Goal: Task Accomplishment & Management: Use online tool/utility

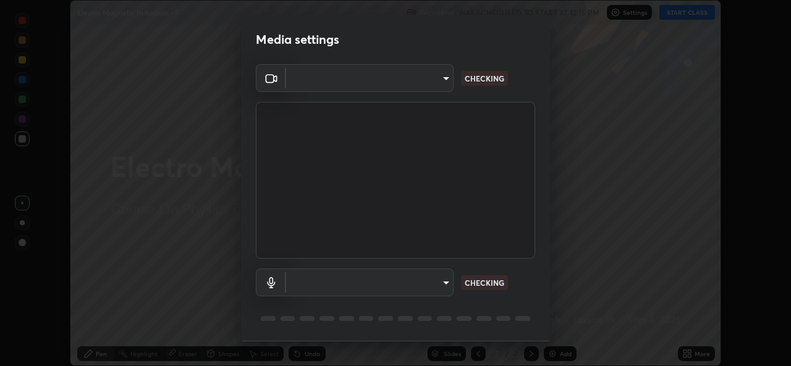
scroll to position [39, 0]
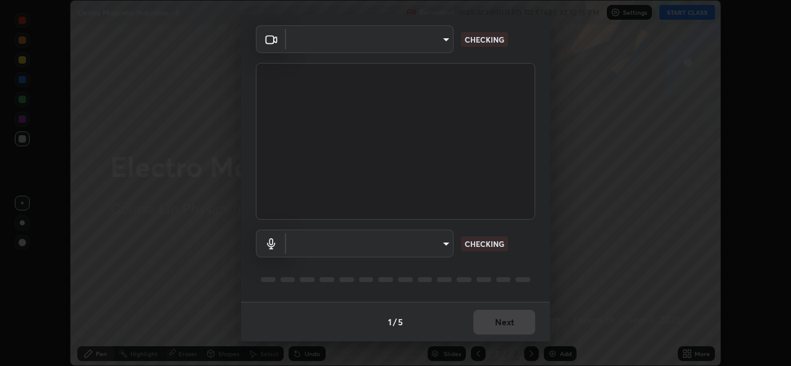
type input "01ba4e230c86726ed3cc2c83bf33541f2a1f81fc79d1918fb88ff4b5df00a70d"
type input "49b0a6df07a429b4aa0e143735b31e2a272de4ae34d33bd193cbc4de7c554cfd"
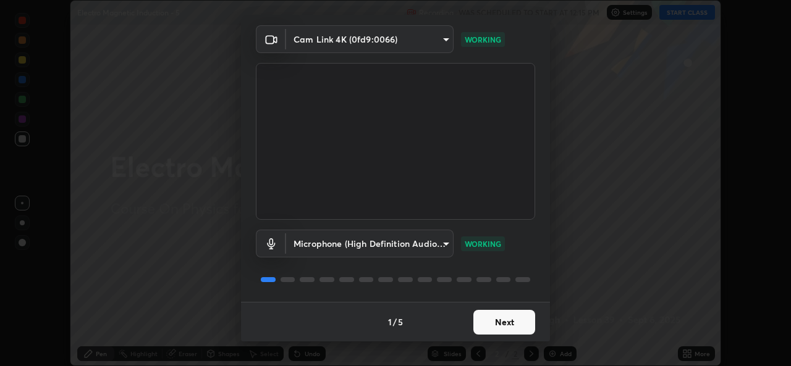
click at [516, 329] on button "Next" at bounding box center [504, 322] width 62 height 25
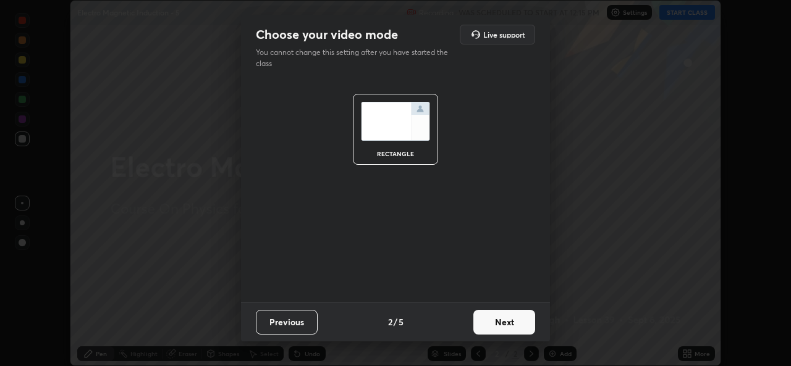
click at [510, 319] on button "Next" at bounding box center [504, 322] width 62 height 25
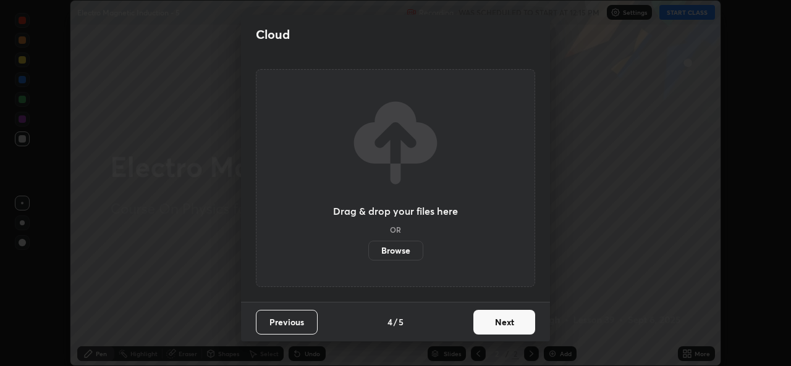
click at [518, 321] on button "Next" at bounding box center [504, 322] width 62 height 25
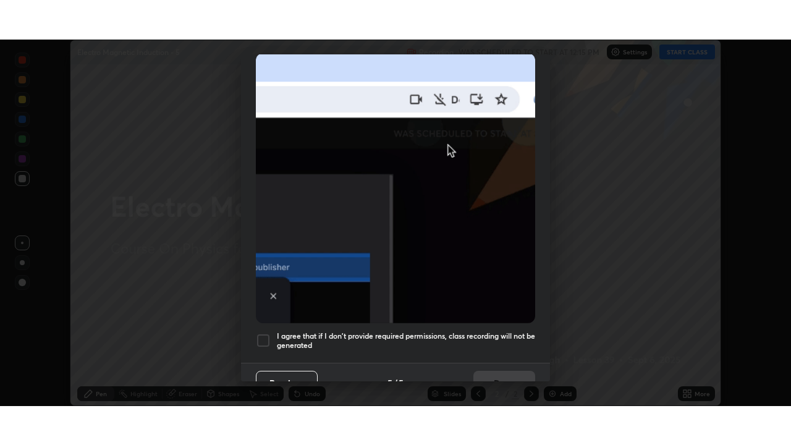
scroll to position [291, 0]
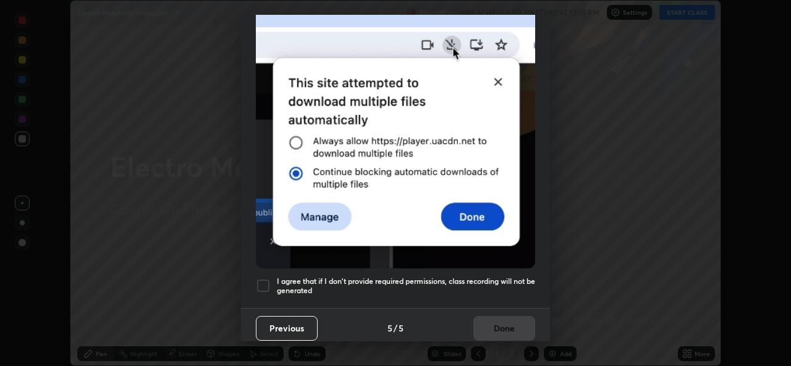
click at [266, 282] on div at bounding box center [263, 286] width 15 height 15
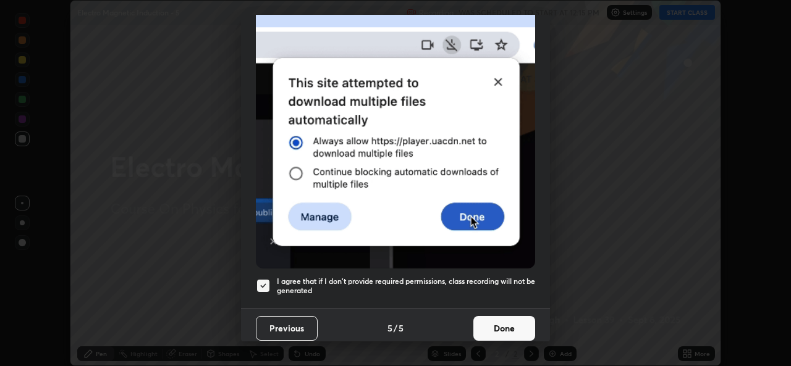
click at [505, 322] on button "Done" at bounding box center [504, 328] width 62 height 25
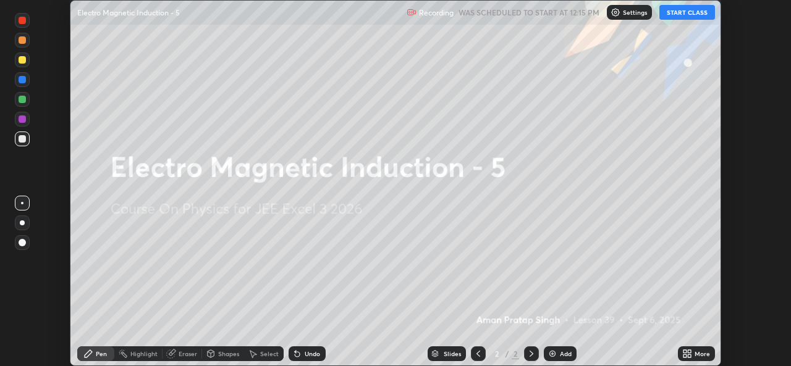
click at [684, 19] on button "START CLASS" at bounding box center [687, 12] width 56 height 15
click at [692, 355] on div "More" at bounding box center [696, 354] width 37 height 15
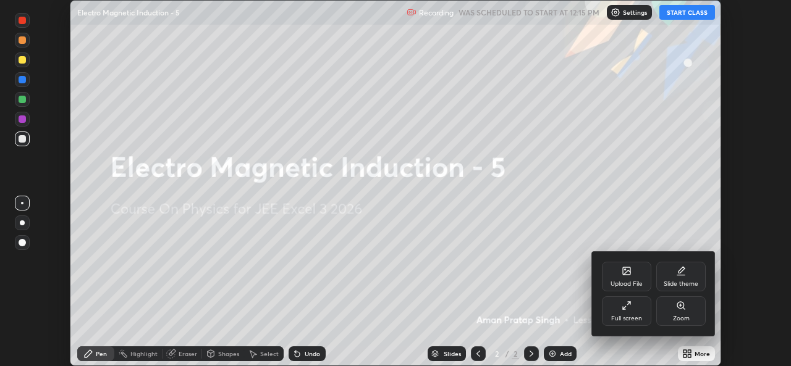
click at [632, 316] on div "Full screen" at bounding box center [626, 319] width 31 height 6
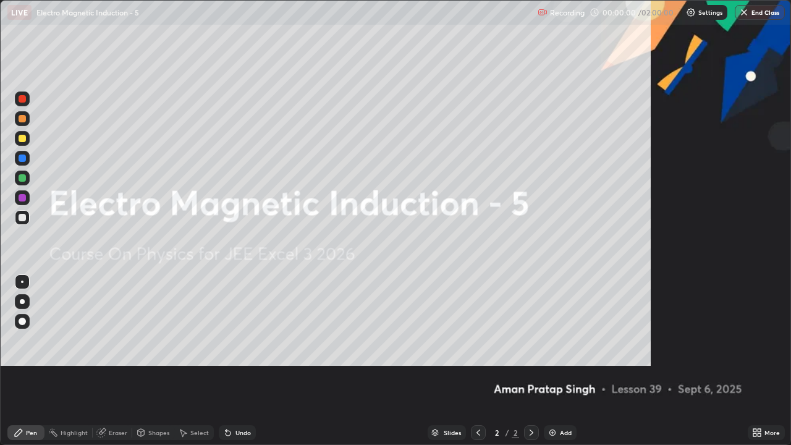
scroll to position [445, 791]
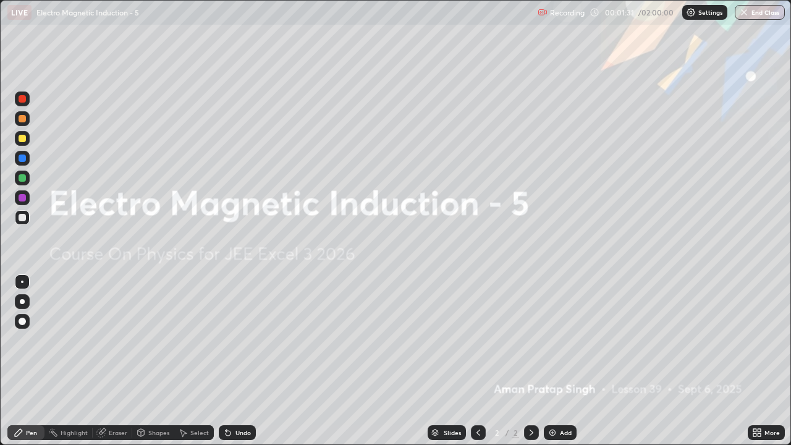
click at [560, 366] on div "Add" at bounding box center [566, 432] width 12 height 6
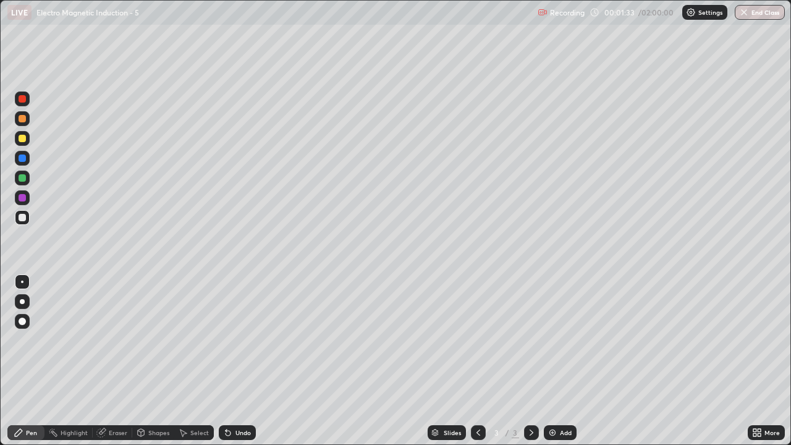
click at [22, 301] on div at bounding box center [22, 301] width 5 height 5
click at [106, 366] on div "Eraser" at bounding box center [113, 432] width 40 height 15
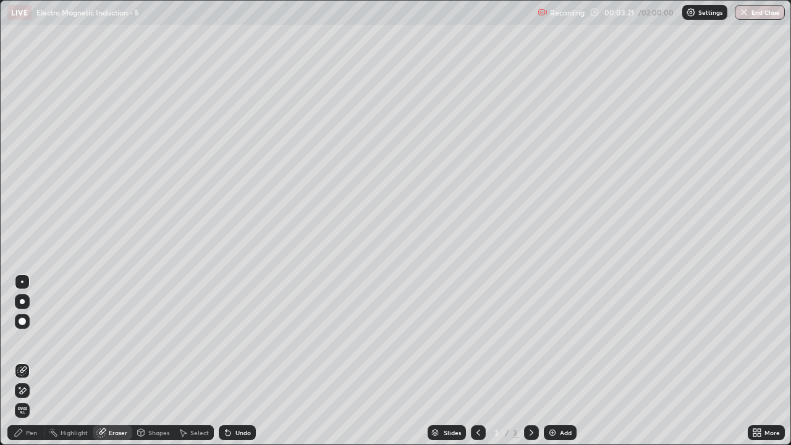
click at [39, 366] on div "Pen" at bounding box center [25, 432] width 37 height 15
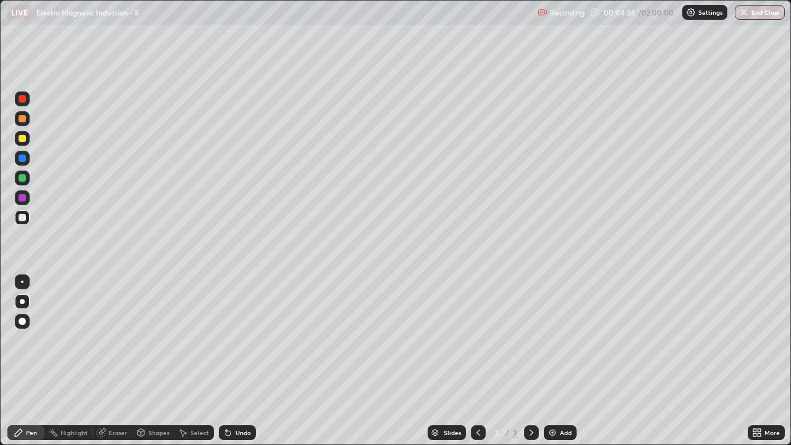
click at [560, 366] on div "Add" at bounding box center [566, 432] width 12 height 6
click at [109, 366] on div "Eraser" at bounding box center [118, 432] width 19 height 6
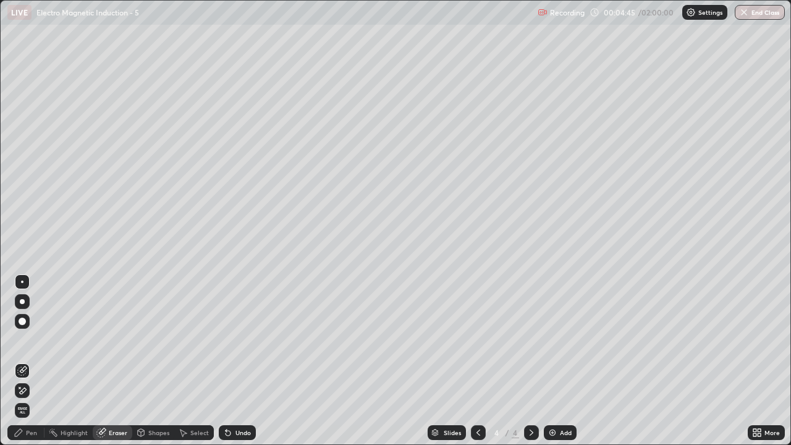
click at [23, 366] on icon at bounding box center [22, 390] width 10 height 11
click at [25, 366] on div "Pen" at bounding box center [25, 432] width 37 height 15
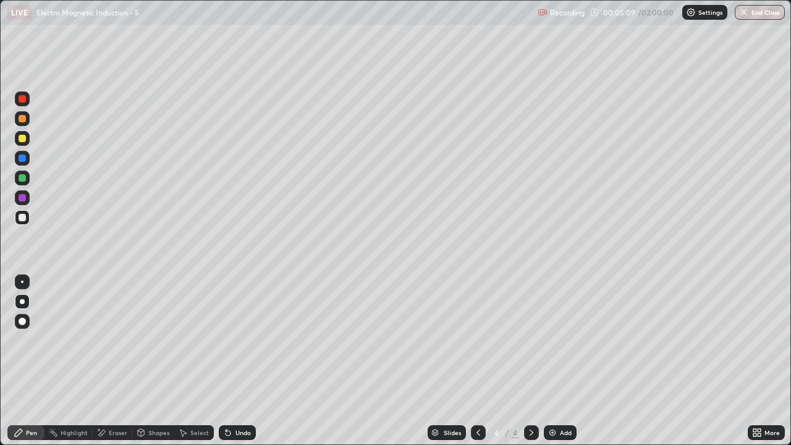
click at [25, 140] on div at bounding box center [22, 138] width 7 height 7
click at [235, 366] on div "Undo" at bounding box center [242, 432] width 15 height 6
click at [236, 366] on div "Undo" at bounding box center [242, 432] width 15 height 6
click at [235, 366] on div "Undo" at bounding box center [242, 432] width 15 height 6
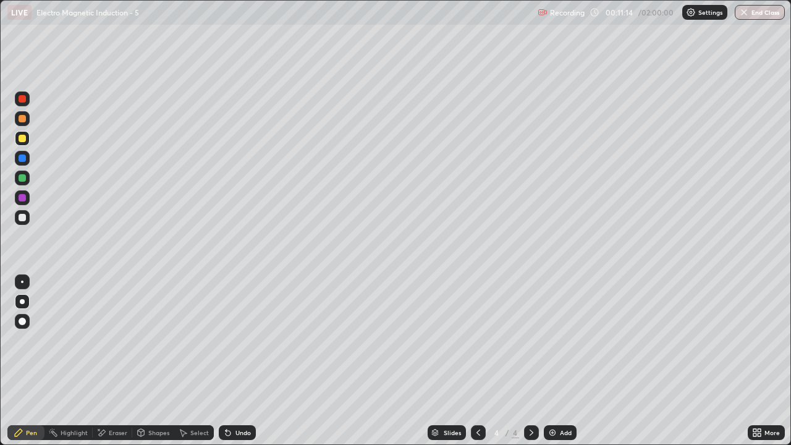
click at [557, 366] on div "Add" at bounding box center [560, 432] width 33 height 15
click at [22, 216] on div at bounding box center [22, 217] width 7 height 7
click at [563, 366] on div "Add" at bounding box center [560, 432] width 33 height 15
click at [241, 366] on div "Undo" at bounding box center [237, 432] width 37 height 15
click at [246, 366] on div "Undo" at bounding box center [242, 432] width 15 height 6
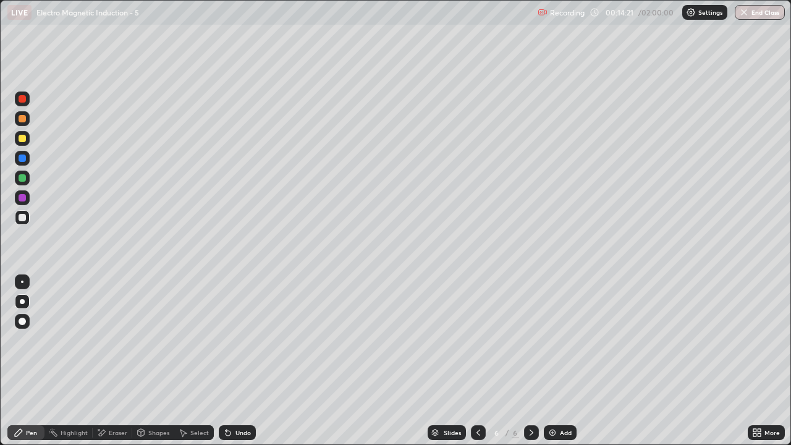
click at [477, 366] on icon at bounding box center [478, 432] width 10 height 10
click at [528, 366] on icon at bounding box center [531, 432] width 10 height 10
click at [23, 140] on div at bounding box center [22, 138] width 7 height 7
click at [477, 366] on icon at bounding box center [478, 432] width 10 height 10
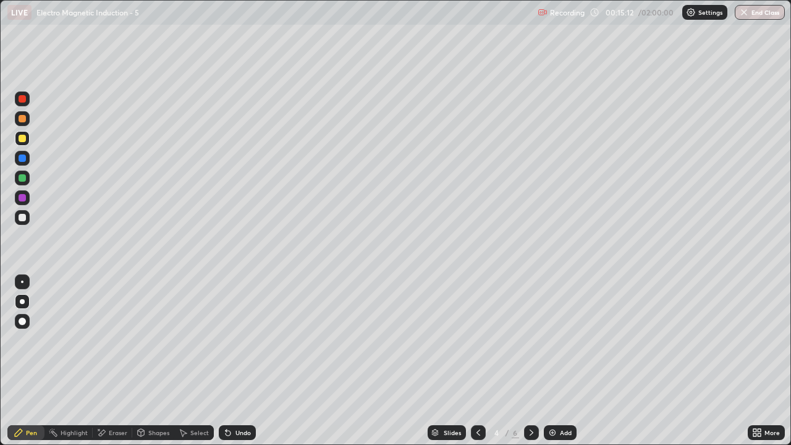
click at [476, 366] on icon at bounding box center [478, 432] width 10 height 10
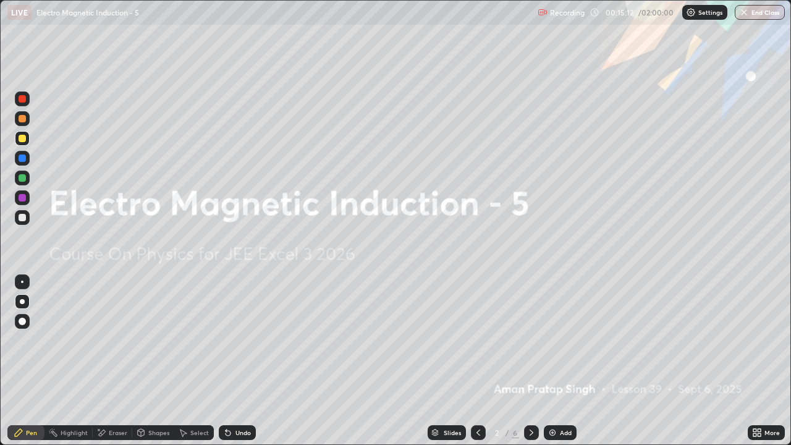
click at [476, 366] on icon at bounding box center [478, 432] width 10 height 10
click at [476, 366] on icon at bounding box center [478, 432] width 4 height 6
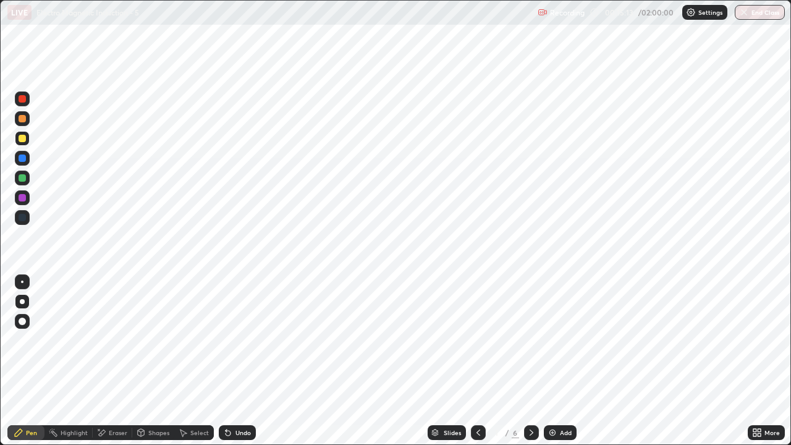
click at [524, 366] on div at bounding box center [531, 432] width 15 height 15
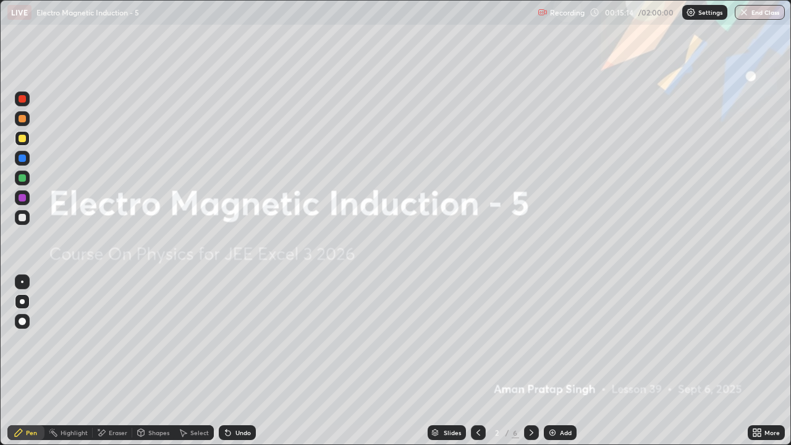
click at [528, 366] on icon at bounding box center [531, 432] width 10 height 10
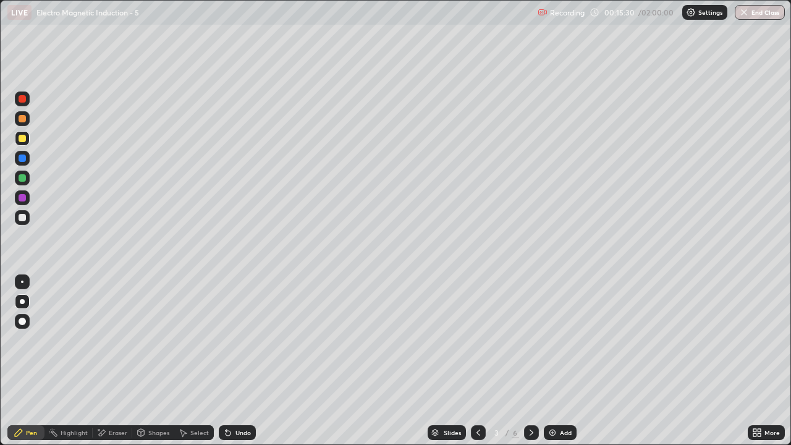
click at [530, 366] on icon at bounding box center [531, 432] width 10 height 10
click at [529, 366] on icon at bounding box center [531, 432] width 10 height 10
click at [530, 366] on icon at bounding box center [531, 432] width 10 height 10
click at [527, 366] on icon at bounding box center [531, 432] width 10 height 10
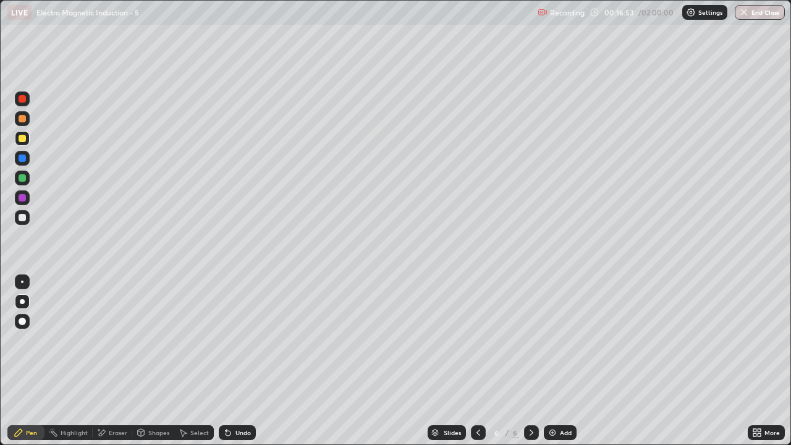
click at [237, 366] on div "Undo" at bounding box center [237, 432] width 37 height 15
click at [560, 366] on div "Add" at bounding box center [566, 432] width 12 height 6
click at [237, 366] on div "Undo" at bounding box center [242, 432] width 15 height 6
click at [243, 366] on div "Undo" at bounding box center [242, 432] width 15 height 6
click at [237, 366] on div "Undo" at bounding box center [242, 432] width 15 height 6
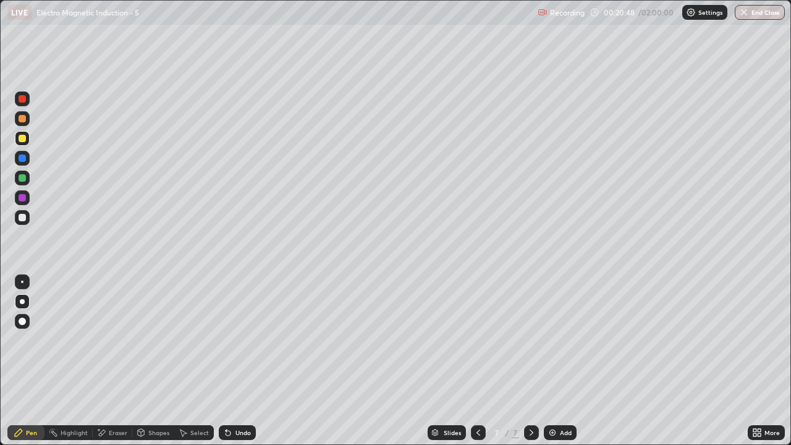
click at [22, 217] on div at bounding box center [22, 217] width 7 height 7
click at [531, 366] on icon at bounding box center [531, 432] width 10 height 10
click at [560, 366] on div "Add" at bounding box center [560, 432] width 33 height 15
click at [238, 366] on div "Undo" at bounding box center [237, 432] width 37 height 15
click at [238, 366] on div "Undo" at bounding box center [242, 432] width 15 height 6
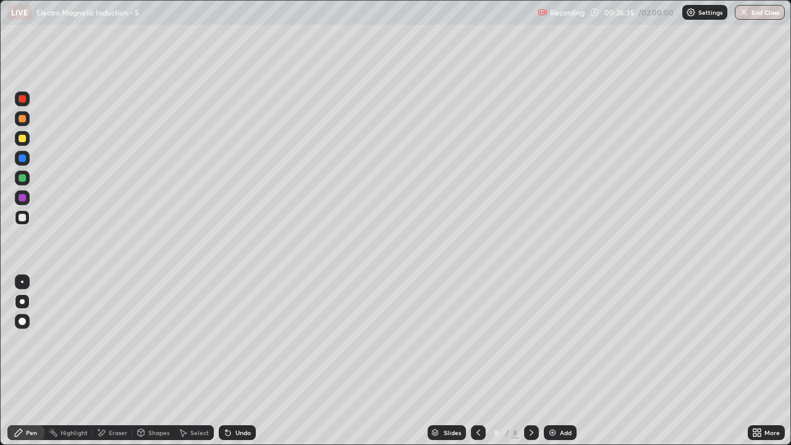
click at [28, 140] on div at bounding box center [22, 138] width 15 height 15
click at [560, 366] on div "Add" at bounding box center [566, 432] width 12 height 6
click at [24, 216] on div at bounding box center [22, 217] width 7 height 7
click at [23, 138] on div at bounding box center [22, 138] width 7 height 7
click at [235, 366] on div "Undo" at bounding box center [242, 432] width 15 height 6
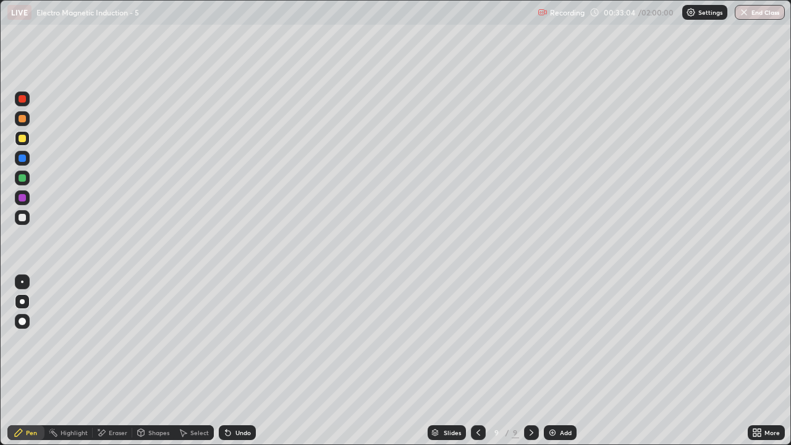
click at [22, 220] on div at bounding box center [22, 217] width 7 height 7
click at [235, 366] on div "Undo" at bounding box center [237, 432] width 37 height 15
click at [17, 139] on div at bounding box center [22, 138] width 15 height 15
click at [20, 220] on div at bounding box center [22, 217] width 7 height 7
click at [477, 366] on icon at bounding box center [478, 432] width 10 height 10
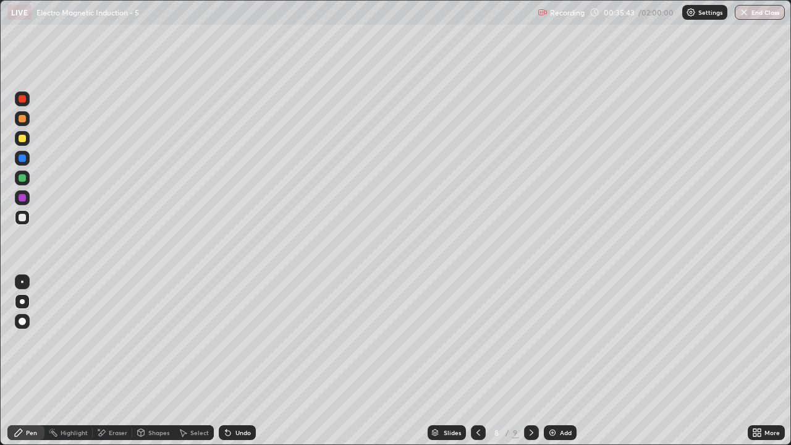
click at [475, 366] on div at bounding box center [478, 432] width 15 height 15
click at [477, 366] on icon at bounding box center [478, 432] width 10 height 10
click at [530, 366] on icon at bounding box center [531, 432] width 10 height 10
click at [529, 366] on icon at bounding box center [531, 432] width 4 height 6
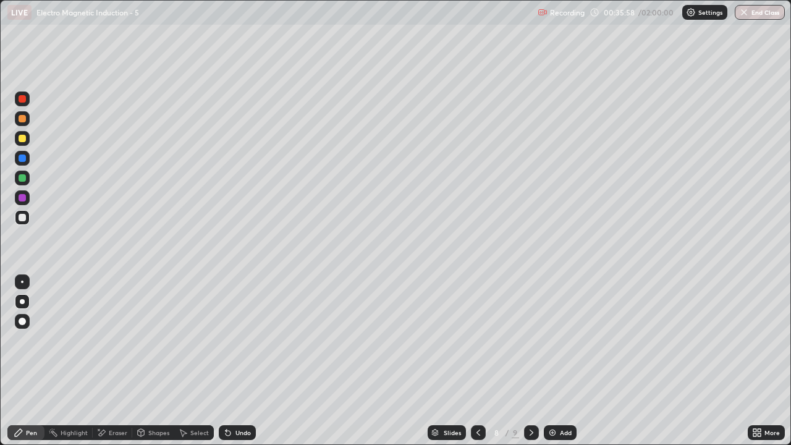
click at [530, 366] on icon at bounding box center [531, 432] width 10 height 10
click at [529, 366] on icon at bounding box center [531, 432] width 4 height 6
click at [560, 366] on div "Add" at bounding box center [566, 432] width 12 height 6
click at [528, 366] on icon at bounding box center [531, 432] width 10 height 10
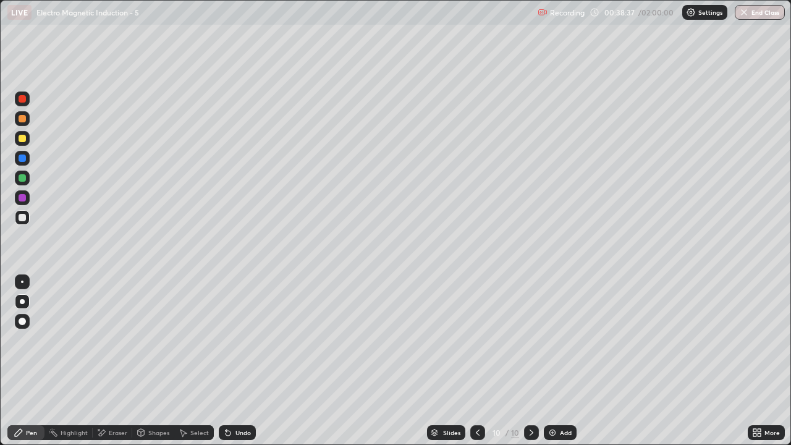
click at [557, 366] on div "Add" at bounding box center [560, 432] width 33 height 15
click at [22, 180] on div at bounding box center [22, 177] width 7 height 7
click at [563, 366] on div "Add" at bounding box center [560, 432] width 33 height 15
click at [23, 216] on div at bounding box center [22, 217] width 7 height 7
click at [22, 180] on div at bounding box center [22, 177] width 7 height 7
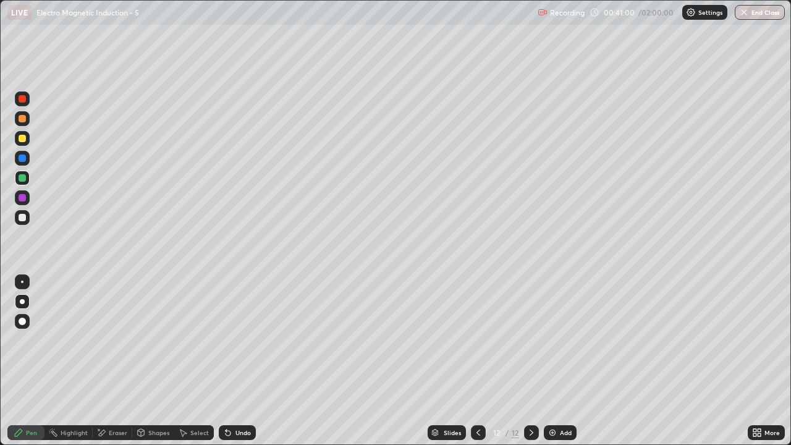
click at [22, 216] on div at bounding box center [22, 217] width 7 height 7
click at [114, 366] on div "Eraser" at bounding box center [118, 432] width 19 height 6
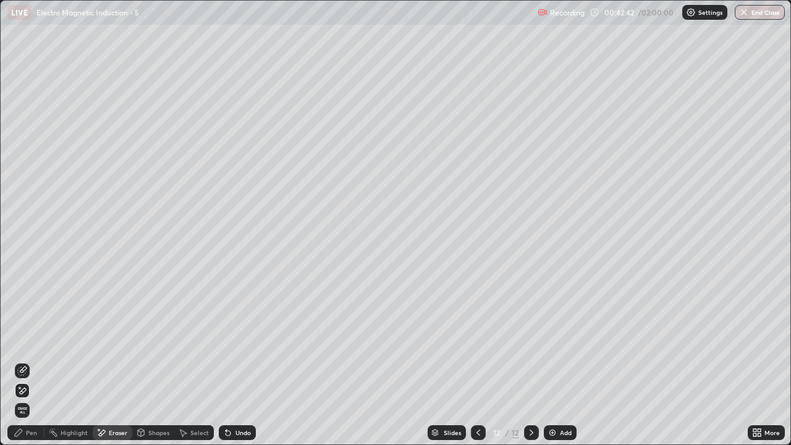
click at [36, 366] on div "Pen" at bounding box center [25, 432] width 37 height 15
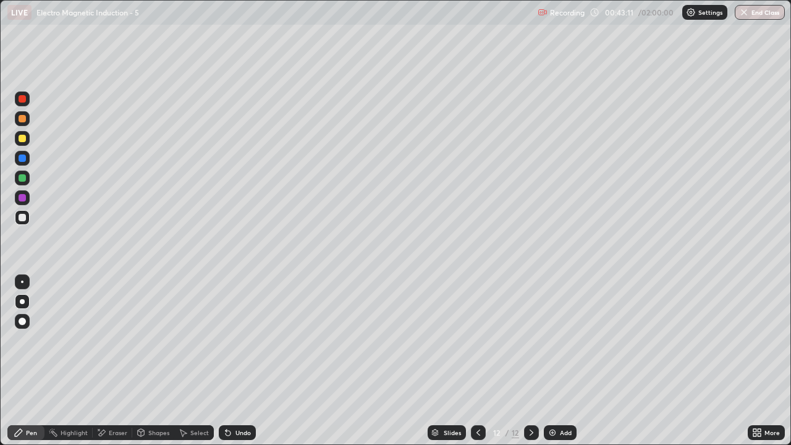
click at [235, 366] on div "Undo" at bounding box center [242, 432] width 15 height 6
click at [557, 366] on div "Add" at bounding box center [560, 432] width 33 height 15
click at [19, 138] on div at bounding box center [22, 138] width 7 height 7
click at [474, 366] on icon at bounding box center [478, 432] width 10 height 10
click at [531, 366] on icon at bounding box center [531, 432] width 10 height 10
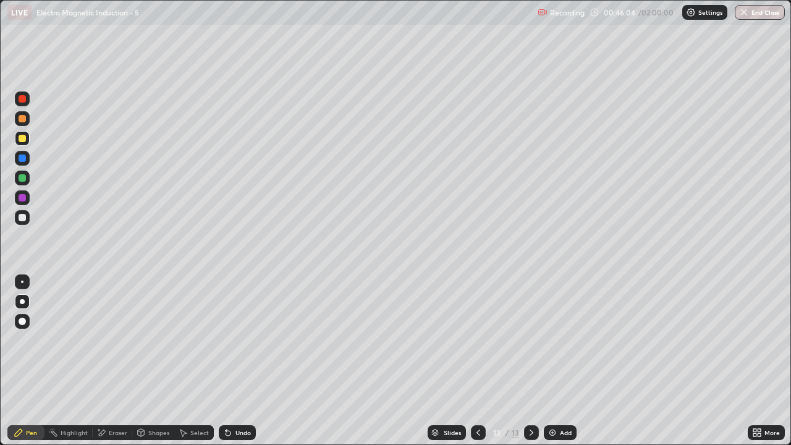
click at [477, 366] on icon at bounding box center [478, 432] width 10 height 10
click at [531, 366] on icon at bounding box center [531, 432] width 10 height 10
click at [563, 366] on div "Add" at bounding box center [560, 432] width 33 height 15
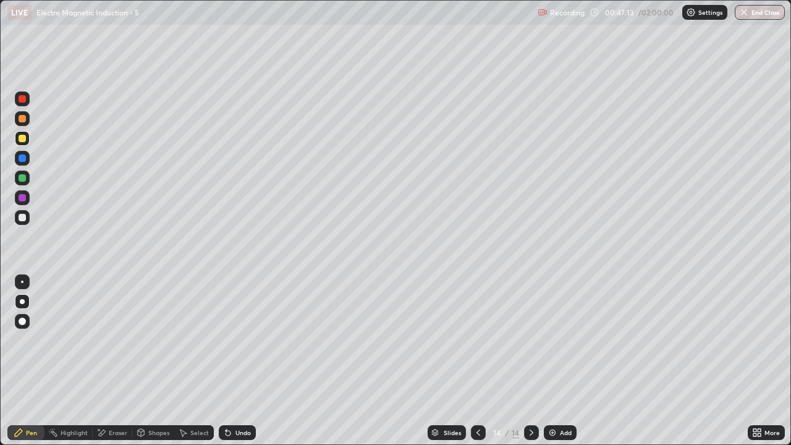
click at [21, 216] on div at bounding box center [22, 217] width 7 height 7
click at [23, 138] on div at bounding box center [22, 138] width 7 height 7
click at [529, 366] on icon at bounding box center [531, 432] width 10 height 10
click at [563, 366] on div "Add" at bounding box center [560, 432] width 33 height 15
click at [25, 217] on div at bounding box center [22, 217] width 7 height 7
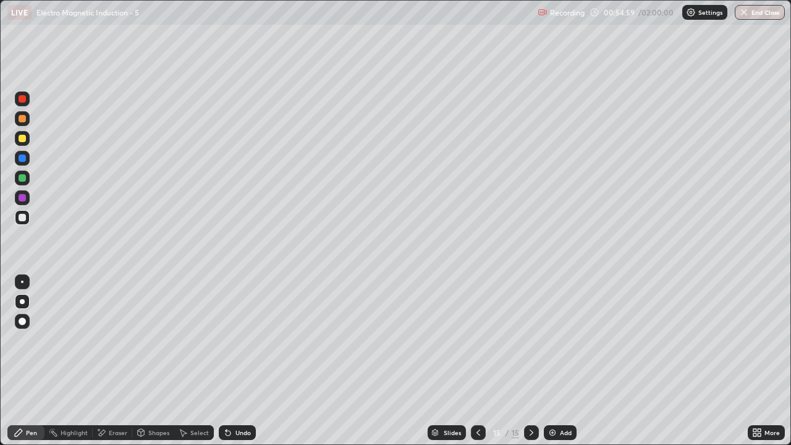
click at [23, 140] on div at bounding box center [22, 138] width 7 height 7
click at [530, 366] on icon at bounding box center [531, 432] width 10 height 10
click at [560, 366] on div "Add" at bounding box center [566, 432] width 12 height 6
click at [25, 219] on div at bounding box center [22, 217] width 7 height 7
click at [21, 138] on div at bounding box center [22, 138] width 7 height 7
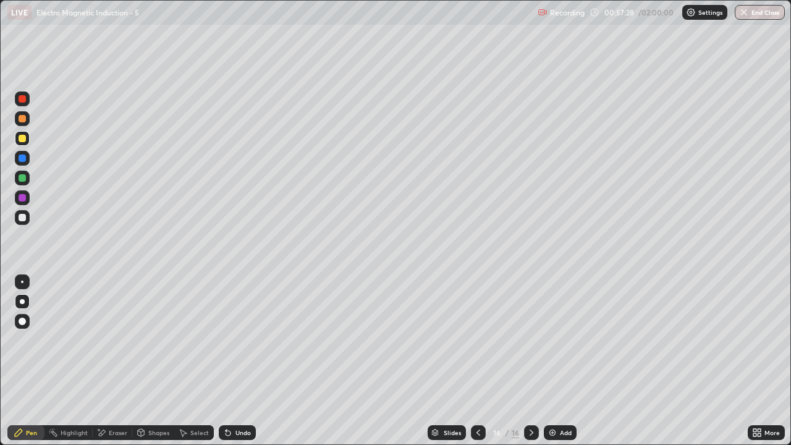
click at [477, 366] on icon at bounding box center [478, 432] width 10 height 10
click at [530, 366] on icon at bounding box center [531, 432] width 4 height 6
click at [107, 366] on div "Eraser" at bounding box center [113, 432] width 40 height 15
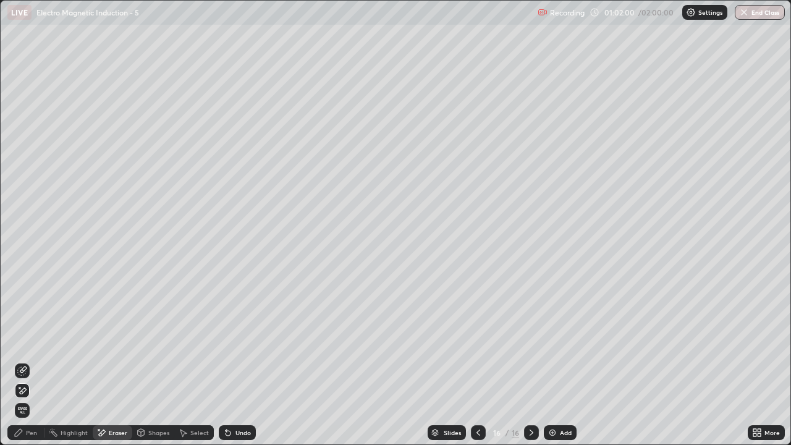
click at [25, 366] on div "Pen" at bounding box center [25, 432] width 37 height 15
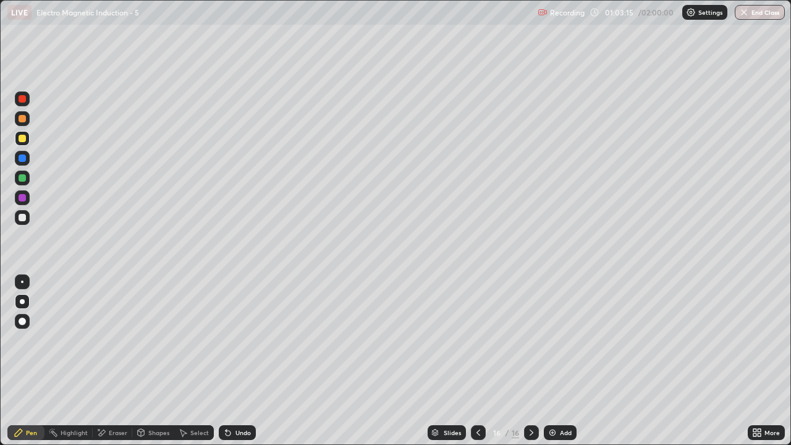
click at [22, 219] on div at bounding box center [22, 217] width 7 height 7
click at [561, 366] on div "Add" at bounding box center [560, 432] width 33 height 15
click at [22, 140] on div at bounding box center [22, 138] width 7 height 7
click at [476, 366] on icon at bounding box center [478, 432] width 10 height 10
click at [530, 366] on icon at bounding box center [531, 432] width 10 height 10
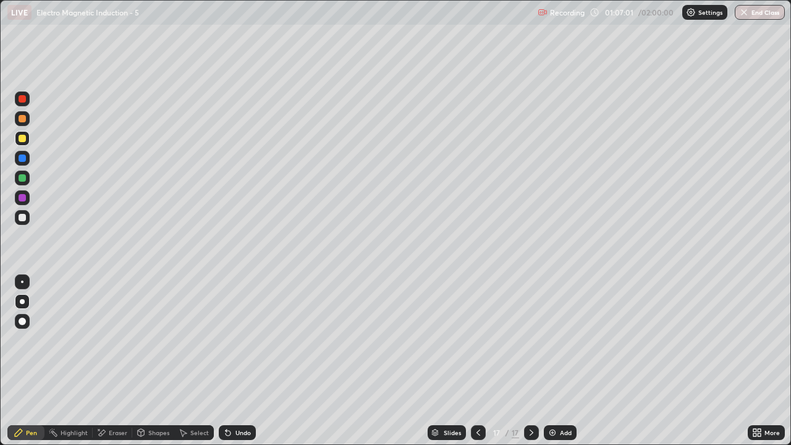
click at [560, 366] on div "Add" at bounding box center [566, 432] width 12 height 6
click at [19, 216] on div at bounding box center [22, 217] width 7 height 7
click at [27, 140] on div at bounding box center [22, 138] width 15 height 15
click at [23, 215] on div at bounding box center [22, 217] width 7 height 7
click at [29, 141] on div at bounding box center [22, 138] width 15 height 15
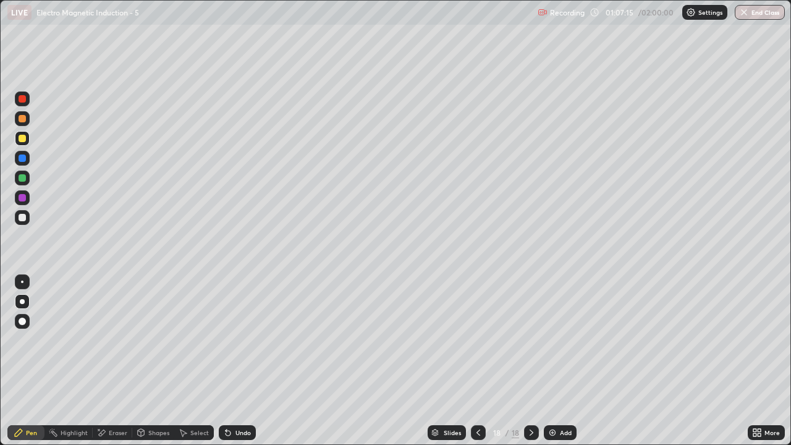
click at [237, 366] on div "Undo" at bounding box center [242, 432] width 15 height 6
click at [23, 178] on div at bounding box center [22, 177] width 7 height 7
click at [23, 217] on div at bounding box center [22, 217] width 7 height 7
click at [22, 139] on div at bounding box center [22, 138] width 7 height 7
click at [23, 181] on div at bounding box center [22, 177] width 7 height 7
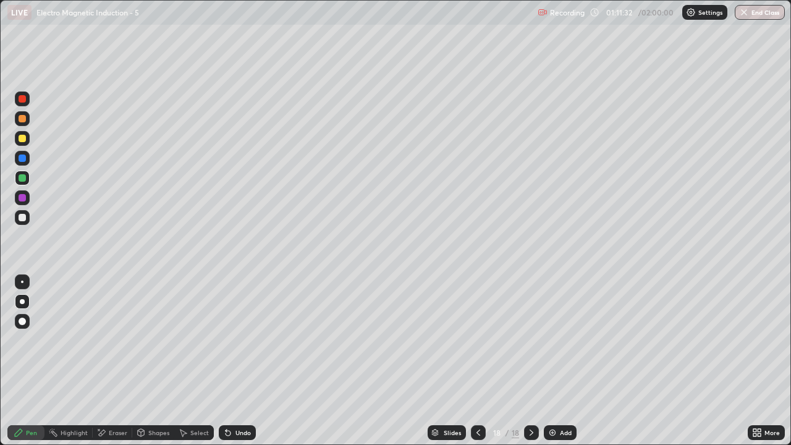
click at [19, 180] on div at bounding box center [22, 177] width 7 height 7
click at [24, 138] on div at bounding box center [22, 138] width 7 height 7
click at [19, 216] on div at bounding box center [22, 217] width 7 height 7
click at [20, 177] on div at bounding box center [22, 177] width 7 height 7
click at [564, 366] on div "Add" at bounding box center [566, 432] width 12 height 6
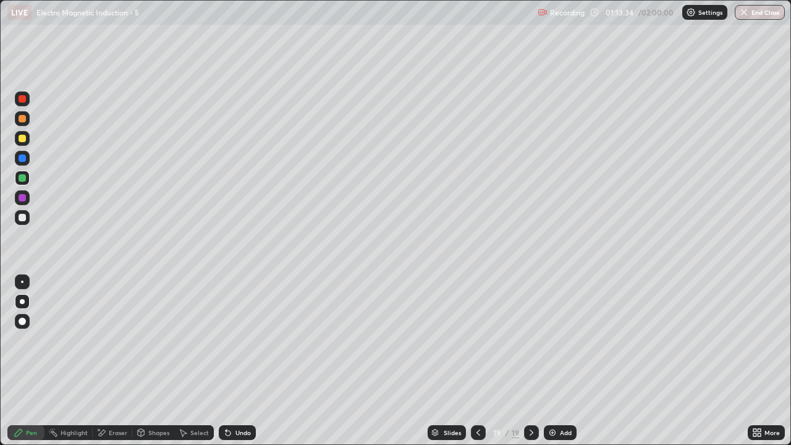
click at [20, 216] on div at bounding box center [22, 217] width 7 height 7
click at [22, 140] on div at bounding box center [22, 138] width 7 height 7
click at [529, 366] on icon at bounding box center [531, 432] width 10 height 10
click at [560, 366] on div "Add" at bounding box center [566, 432] width 12 height 6
click at [22, 220] on div at bounding box center [22, 217] width 7 height 7
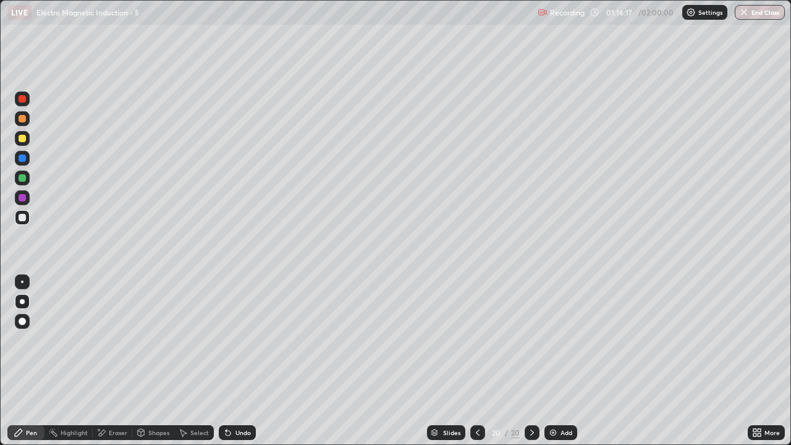
click at [25, 140] on div at bounding box center [22, 138] width 7 height 7
click at [235, 366] on div "Undo" at bounding box center [242, 432] width 15 height 6
click at [22, 177] on div at bounding box center [22, 177] width 7 height 7
click at [24, 215] on div at bounding box center [22, 217] width 7 height 7
click at [561, 366] on div "Add" at bounding box center [566, 432] width 12 height 6
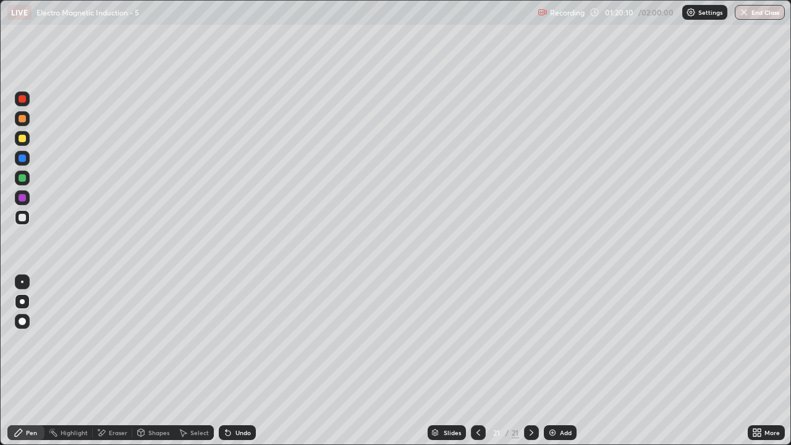
click at [24, 137] on div at bounding box center [22, 138] width 7 height 7
click at [235, 366] on div "Undo" at bounding box center [242, 432] width 15 height 6
click at [236, 366] on div "Undo" at bounding box center [242, 432] width 15 height 6
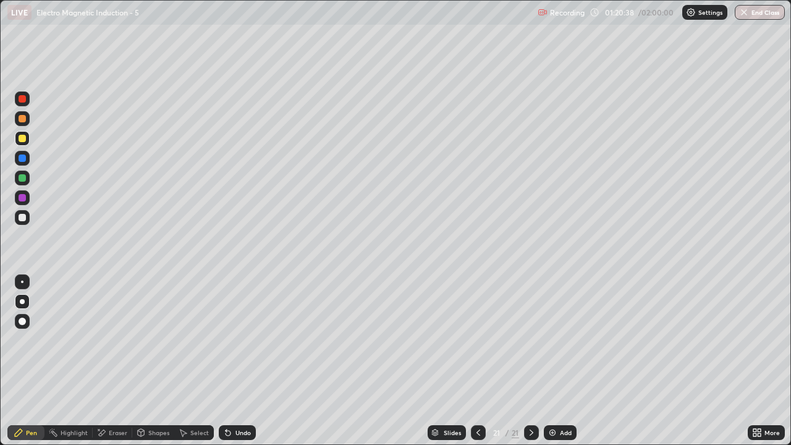
click at [240, 366] on div "Undo" at bounding box center [242, 432] width 15 height 6
click at [24, 179] on div at bounding box center [22, 177] width 7 height 7
click at [22, 216] on div at bounding box center [22, 217] width 7 height 7
click at [560, 366] on div "Add" at bounding box center [566, 432] width 12 height 6
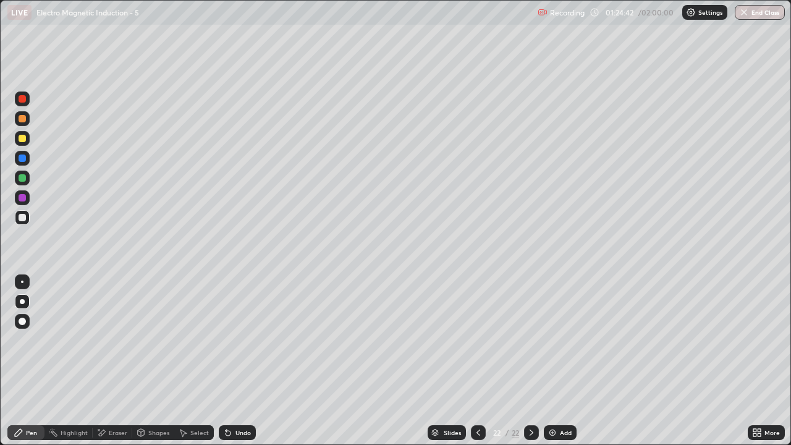
click at [476, 366] on icon at bounding box center [478, 432] width 10 height 10
click at [531, 366] on icon at bounding box center [531, 432] width 10 height 10
click at [24, 141] on div at bounding box center [22, 138] width 7 height 7
click at [23, 217] on div at bounding box center [22, 217] width 7 height 7
click at [24, 135] on div at bounding box center [22, 138] width 7 height 7
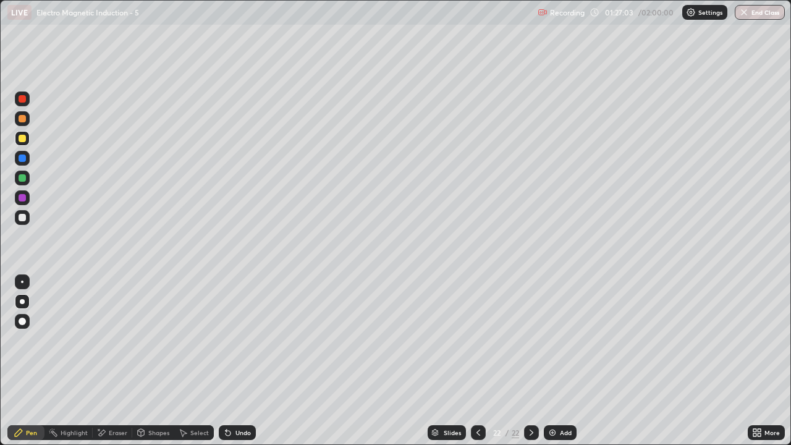
click at [563, 366] on div "Add" at bounding box center [566, 432] width 12 height 6
click at [22, 214] on div at bounding box center [22, 217] width 7 height 7
click at [23, 141] on div at bounding box center [22, 138] width 7 height 7
click at [23, 217] on div at bounding box center [22, 217] width 7 height 7
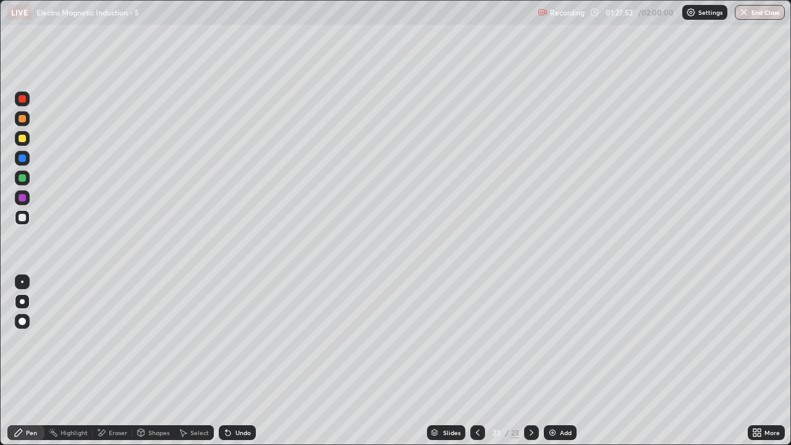
click at [473, 366] on icon at bounding box center [478, 432] width 10 height 10
click at [530, 366] on icon at bounding box center [531, 432] width 10 height 10
click at [560, 366] on div "Add" at bounding box center [566, 432] width 12 height 6
click at [22, 140] on div at bounding box center [22, 138] width 7 height 7
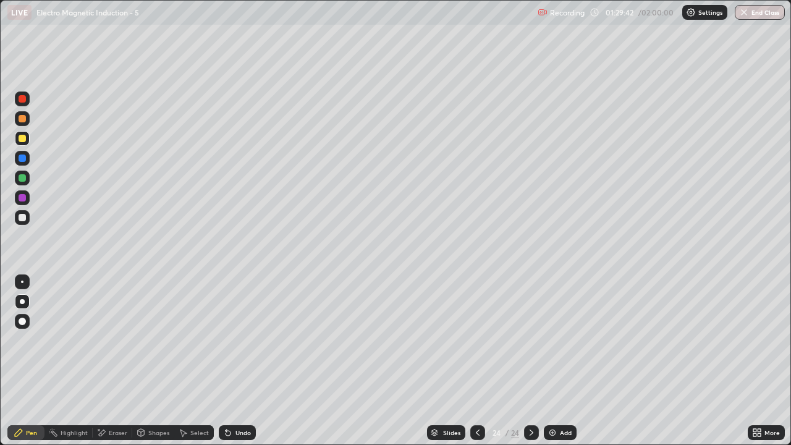
click at [27, 213] on div at bounding box center [22, 217] width 15 height 15
click at [23, 140] on div at bounding box center [22, 138] width 7 height 7
click at [21, 122] on div at bounding box center [22, 118] width 7 height 7
click at [25, 218] on div at bounding box center [22, 217] width 7 height 7
click at [529, 366] on icon at bounding box center [531, 432] width 10 height 10
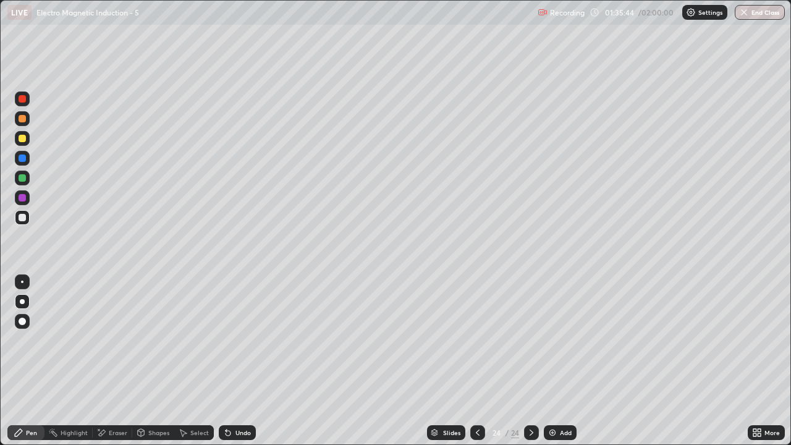
click at [561, 366] on div "Add" at bounding box center [560, 432] width 33 height 15
click at [235, 366] on div "Undo" at bounding box center [242, 432] width 15 height 6
click at [242, 366] on div "Undo" at bounding box center [242, 432] width 15 height 6
click at [238, 366] on div "Undo" at bounding box center [242, 432] width 15 height 6
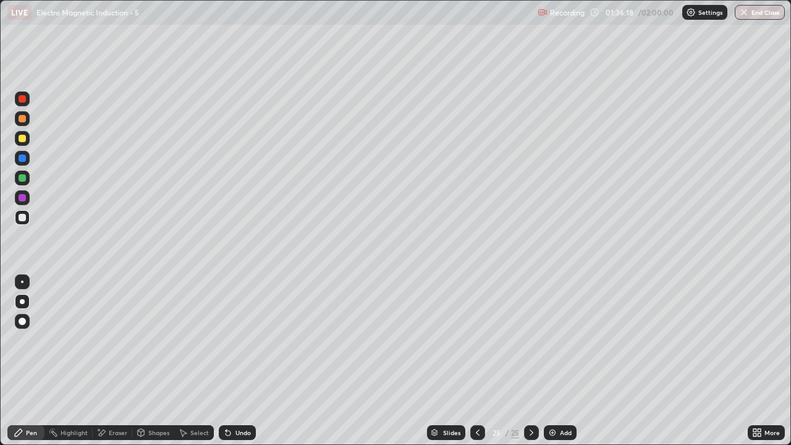
click at [238, 366] on div "Undo" at bounding box center [242, 432] width 15 height 6
click at [475, 366] on icon at bounding box center [478, 432] width 10 height 10
click at [535, 366] on icon at bounding box center [531, 432] width 10 height 10
click at [20, 216] on div at bounding box center [22, 217] width 7 height 7
click at [241, 366] on div "Undo" at bounding box center [242, 432] width 15 height 6
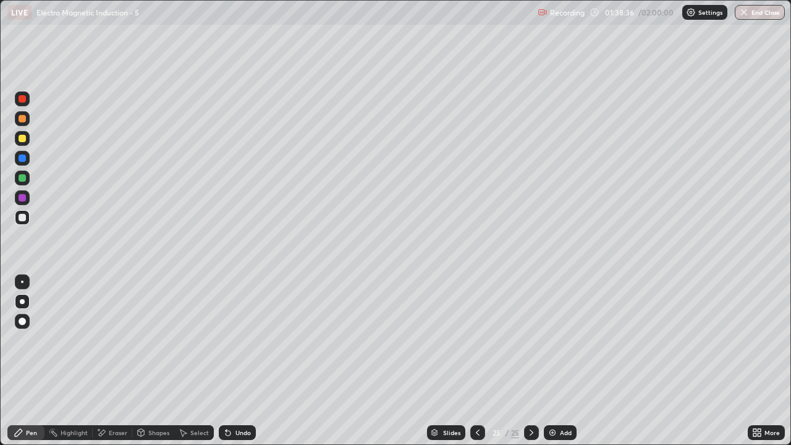
click at [239, 366] on div "Undo" at bounding box center [242, 432] width 15 height 6
click at [242, 366] on div "Undo" at bounding box center [242, 432] width 15 height 6
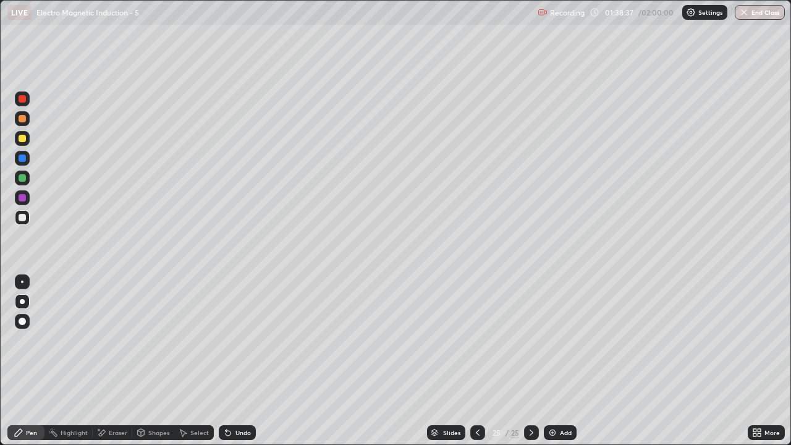
click at [238, 366] on div "Undo" at bounding box center [242, 432] width 15 height 6
click at [236, 366] on div "Undo" at bounding box center [242, 432] width 15 height 6
click at [561, 366] on div "Add" at bounding box center [560, 432] width 33 height 15
click at [22, 136] on div at bounding box center [22, 138] width 7 height 7
click at [28, 218] on div at bounding box center [22, 217] width 15 height 15
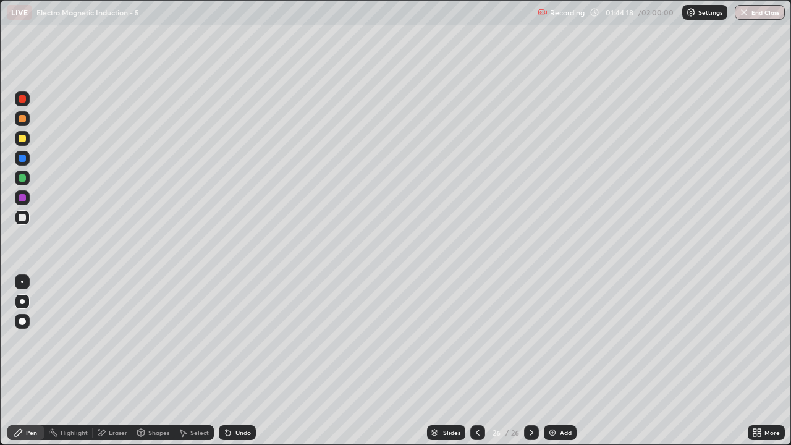
click at [557, 366] on div "Add" at bounding box center [560, 432] width 33 height 15
click at [476, 366] on icon at bounding box center [478, 432] width 4 height 6
click at [476, 366] on icon at bounding box center [478, 432] width 10 height 10
click at [477, 366] on icon at bounding box center [478, 432] width 4 height 6
click at [476, 366] on icon at bounding box center [478, 432] width 10 height 10
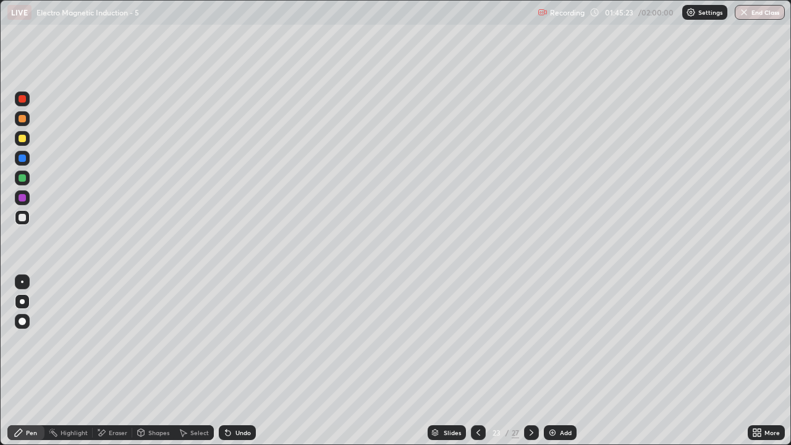
click at [471, 366] on div at bounding box center [478, 432] width 15 height 15
click at [476, 366] on icon at bounding box center [478, 432] width 10 height 10
click at [478, 366] on icon at bounding box center [478, 432] width 10 height 10
click at [530, 366] on icon at bounding box center [531, 432] width 10 height 10
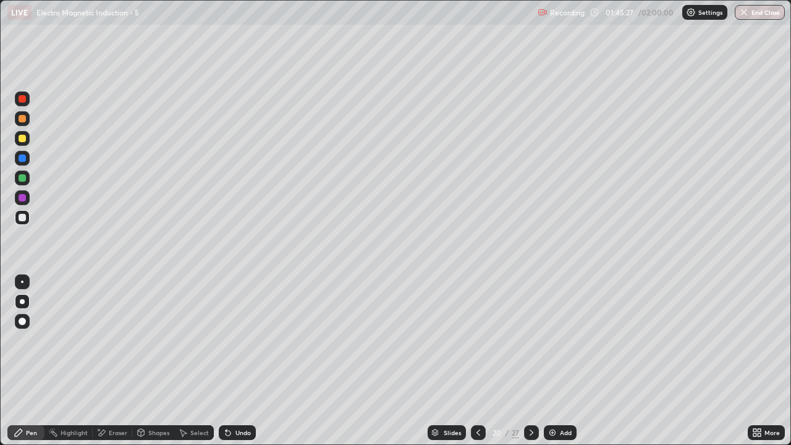
click at [530, 366] on icon at bounding box center [531, 432] width 10 height 10
click at [115, 366] on div "Eraser" at bounding box center [118, 432] width 19 height 6
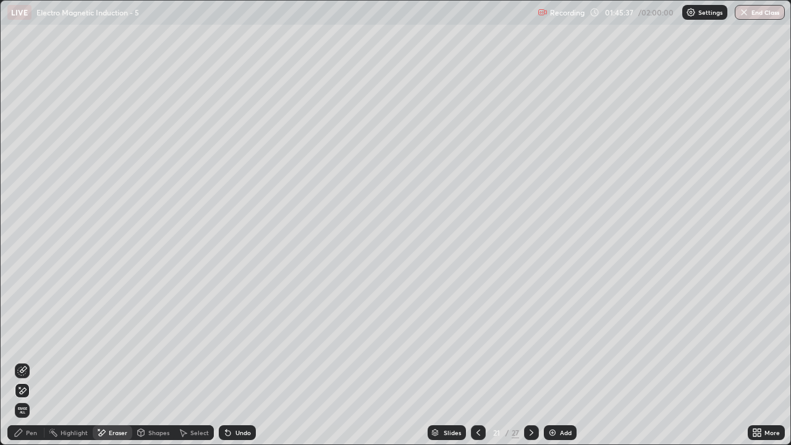
click at [238, 366] on div "Undo" at bounding box center [242, 432] width 15 height 6
click at [237, 366] on div "Undo" at bounding box center [242, 432] width 15 height 6
click at [24, 366] on icon at bounding box center [22, 371] width 10 height 10
click at [235, 366] on div "Undo" at bounding box center [237, 432] width 37 height 15
click at [24, 366] on icon at bounding box center [22, 371] width 10 height 10
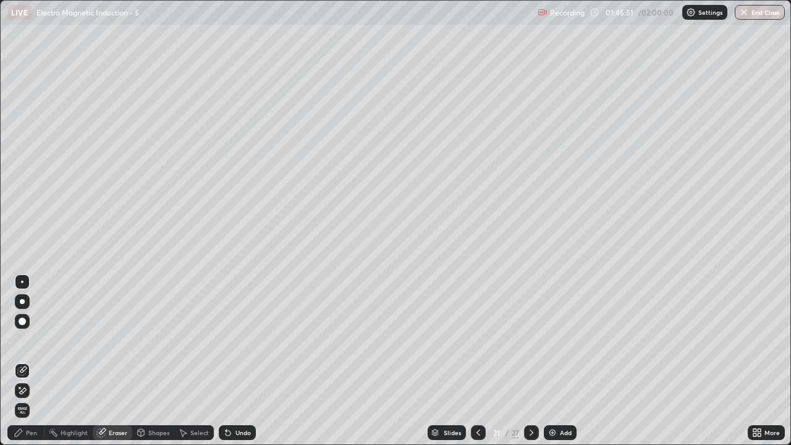
click at [530, 366] on icon at bounding box center [531, 432] width 10 height 10
click at [529, 366] on icon at bounding box center [531, 432] width 4 height 6
click at [530, 366] on icon at bounding box center [531, 432] width 10 height 10
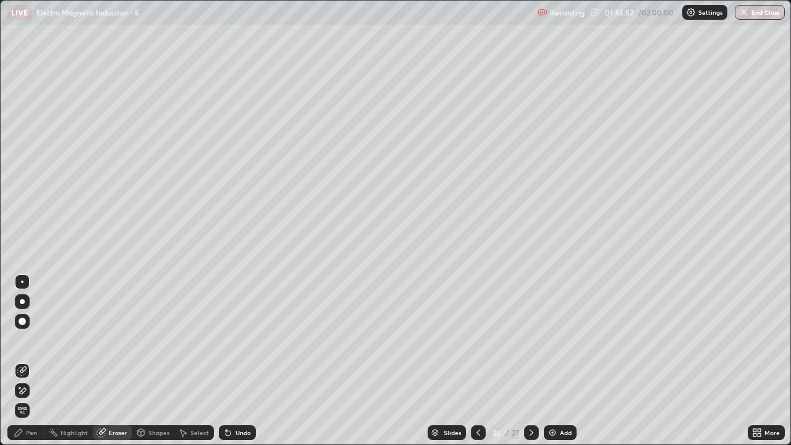
click at [530, 366] on icon at bounding box center [531, 432] width 10 height 10
click at [30, 366] on div "Pen" at bounding box center [31, 432] width 11 height 6
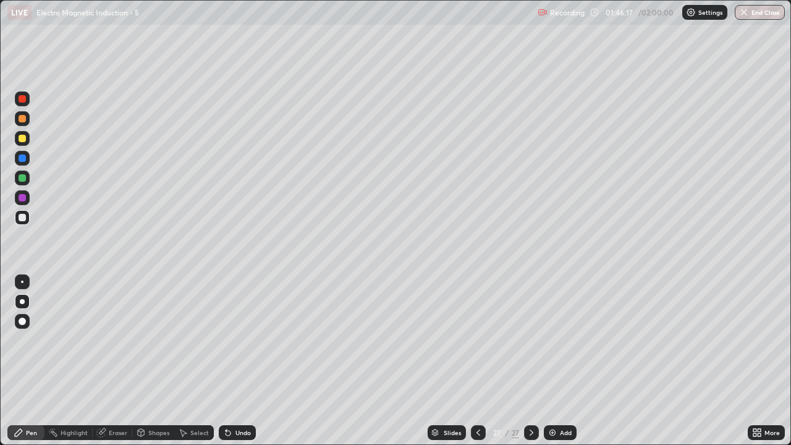
click at [238, 366] on div "Undo" at bounding box center [242, 432] width 15 height 6
click at [240, 366] on div "Undo" at bounding box center [242, 432] width 15 height 6
click at [22, 141] on div at bounding box center [22, 138] width 7 height 7
click at [477, 366] on icon at bounding box center [478, 432] width 10 height 10
click at [476, 366] on icon at bounding box center [478, 432] width 10 height 10
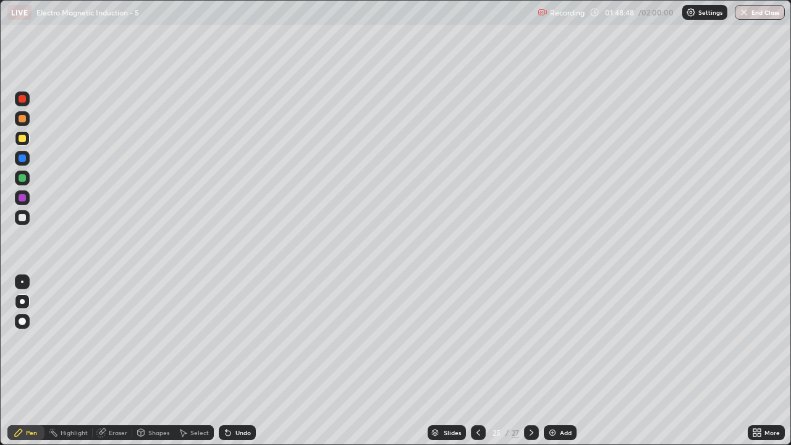
click at [474, 366] on icon at bounding box center [478, 432] width 10 height 10
click at [528, 366] on icon at bounding box center [531, 432] width 10 height 10
click at [526, 366] on icon at bounding box center [531, 432] width 10 height 10
click at [524, 366] on div at bounding box center [531, 432] width 15 height 15
click at [530, 366] on icon at bounding box center [531, 432] width 10 height 10
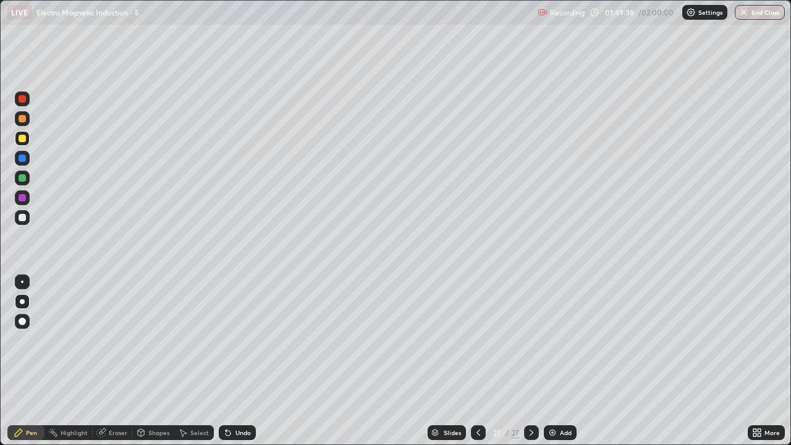
click at [560, 366] on div "Add" at bounding box center [566, 432] width 12 height 6
click at [477, 366] on icon at bounding box center [478, 432] width 10 height 10
click at [476, 366] on icon at bounding box center [478, 432] width 10 height 10
click at [532, 366] on icon at bounding box center [531, 432] width 10 height 10
click at [530, 366] on icon at bounding box center [531, 432] width 10 height 10
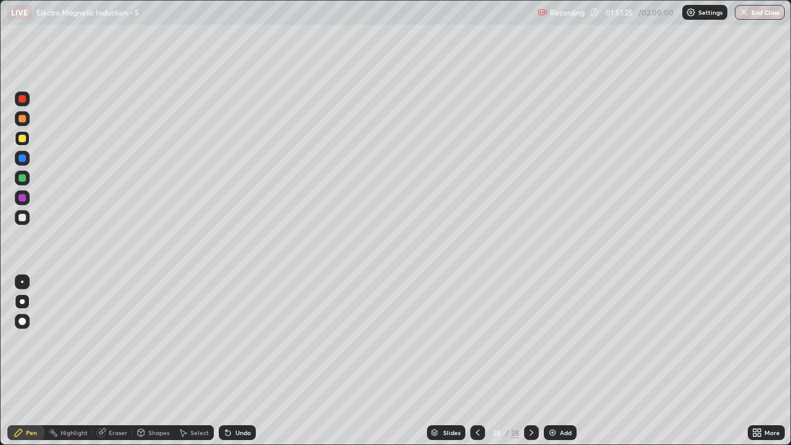
click at [762, 12] on button "End Class" at bounding box center [759, 12] width 50 height 15
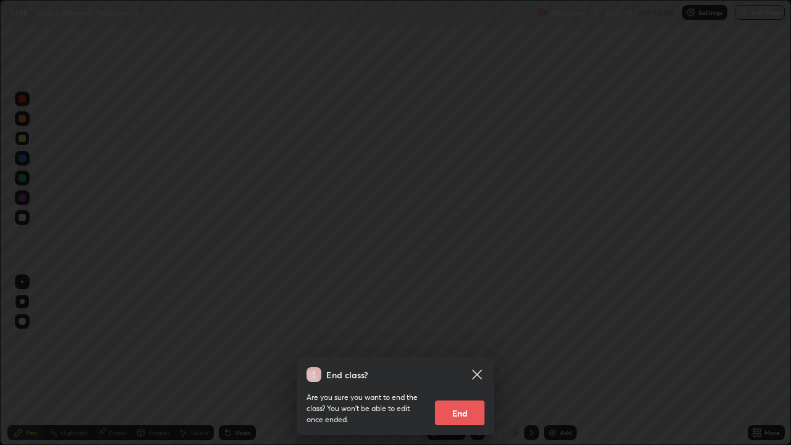
click at [461, 366] on button "End" at bounding box center [459, 412] width 49 height 25
